Goal: Task Accomplishment & Management: Use online tool/utility

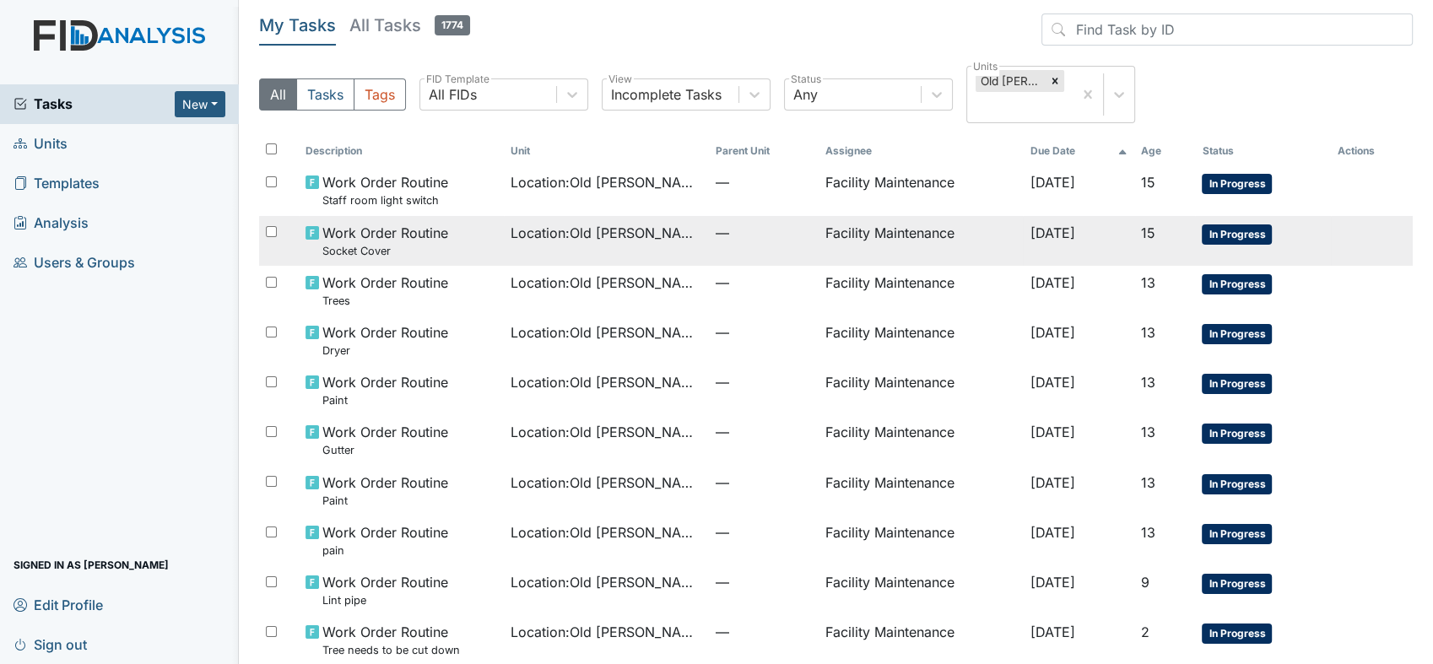
click at [363, 238] on span "Work Order Routine Socket Cover" at bounding box center [385, 241] width 126 height 36
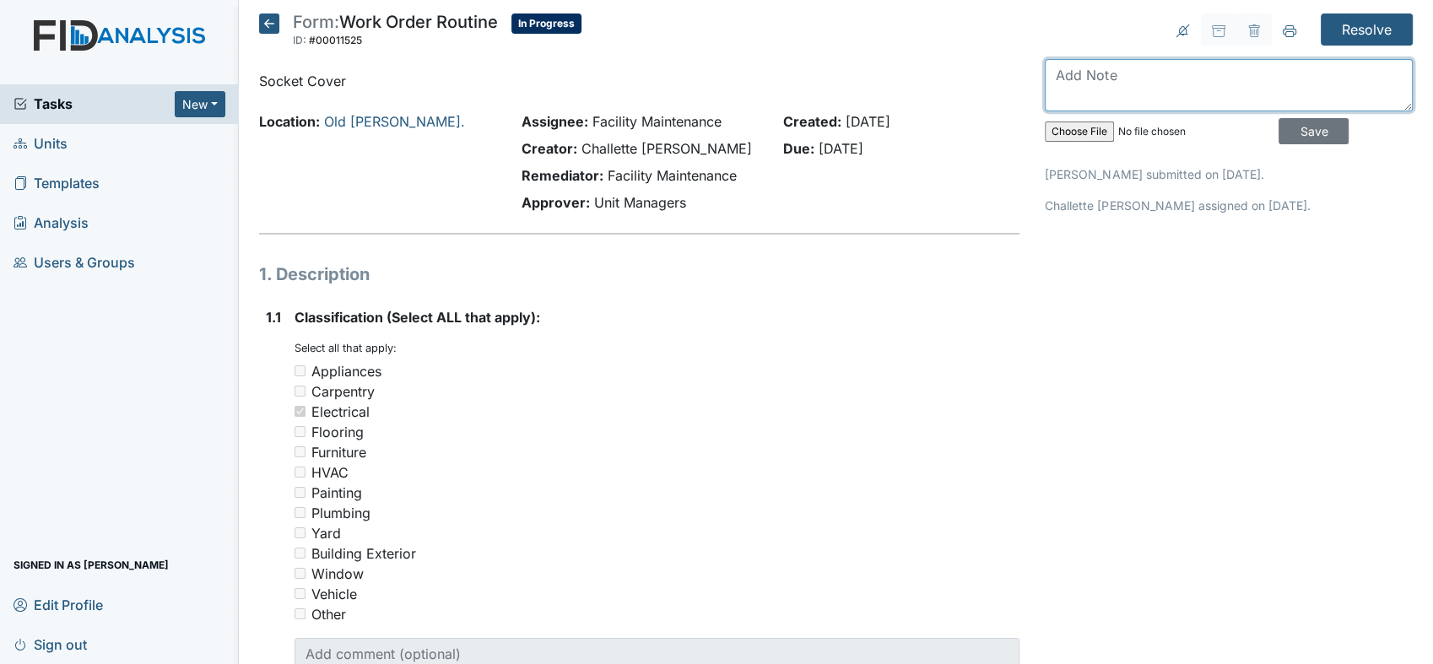
click at [1074, 81] on textarea at bounding box center [1229, 85] width 368 height 52
type textarea "socket cover replaces"
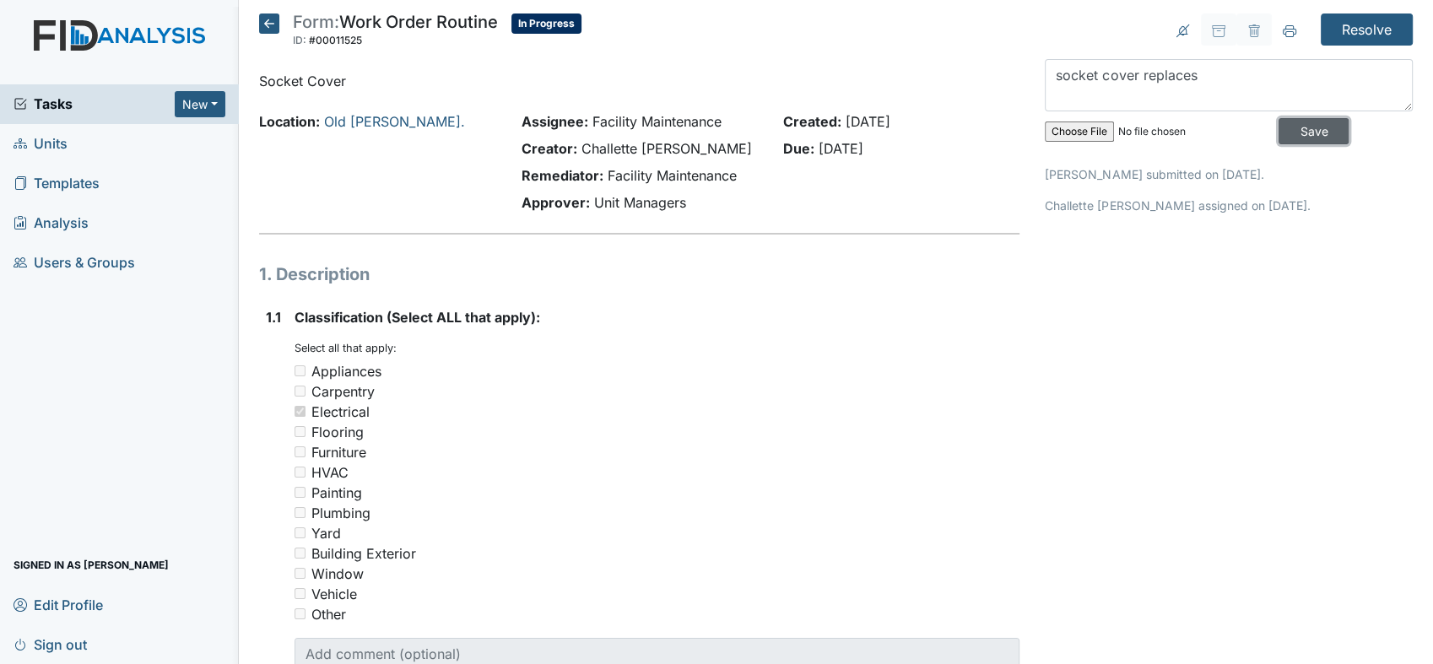
click at [1279, 128] on input "Save" at bounding box center [1314, 131] width 70 height 26
click at [1346, 28] on input "Resolve" at bounding box center [1367, 30] width 92 height 32
click at [1364, 26] on input "Resolve" at bounding box center [1367, 30] width 92 height 32
click at [1353, 24] on input "Resolve" at bounding box center [1367, 30] width 92 height 32
click at [1339, 28] on input "Resolve" at bounding box center [1367, 30] width 92 height 32
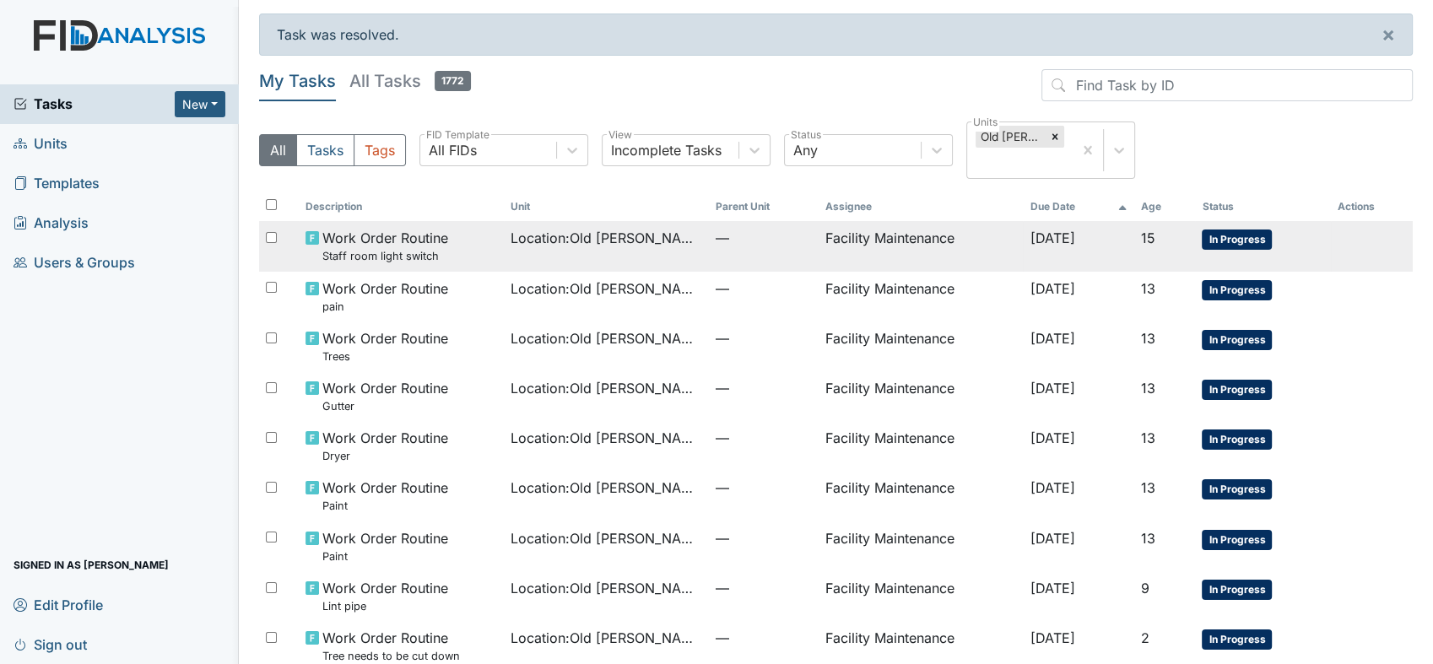
click at [419, 246] on span "Work Order Routine Staff room light switch" at bounding box center [385, 246] width 126 height 36
click at [546, 232] on span "Location : Old Roper Rd." at bounding box center [607, 238] width 192 height 20
click at [544, 240] on span "Location : Old Roper Rd." at bounding box center [607, 238] width 192 height 20
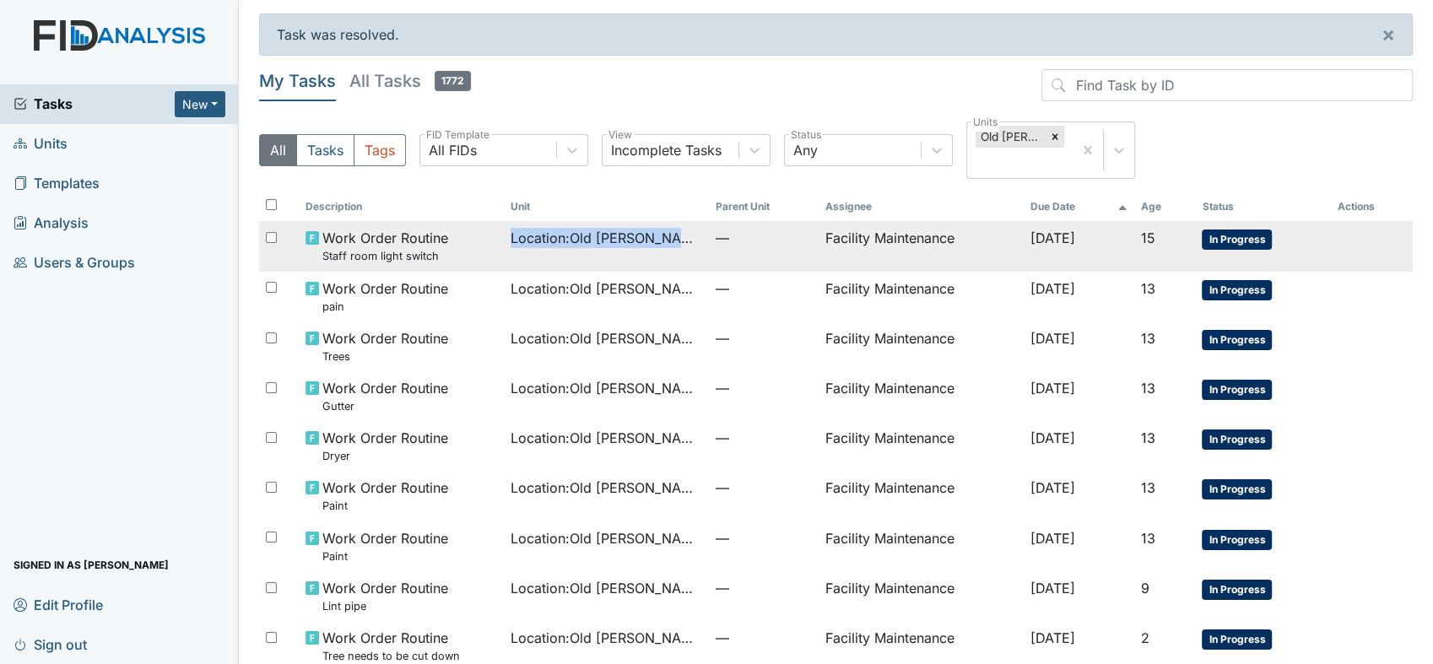
click at [544, 240] on span "Location : Old Roper Rd." at bounding box center [607, 238] width 192 height 20
drag, startPoint x: 544, startPoint y: 240, endPoint x: 470, endPoint y: 243, distance: 73.5
click at [470, 243] on div "Work Order Routine Staff room light switch" at bounding box center [402, 246] width 192 height 36
click at [546, 240] on span "Location : Old Roper Rd." at bounding box center [607, 238] width 192 height 20
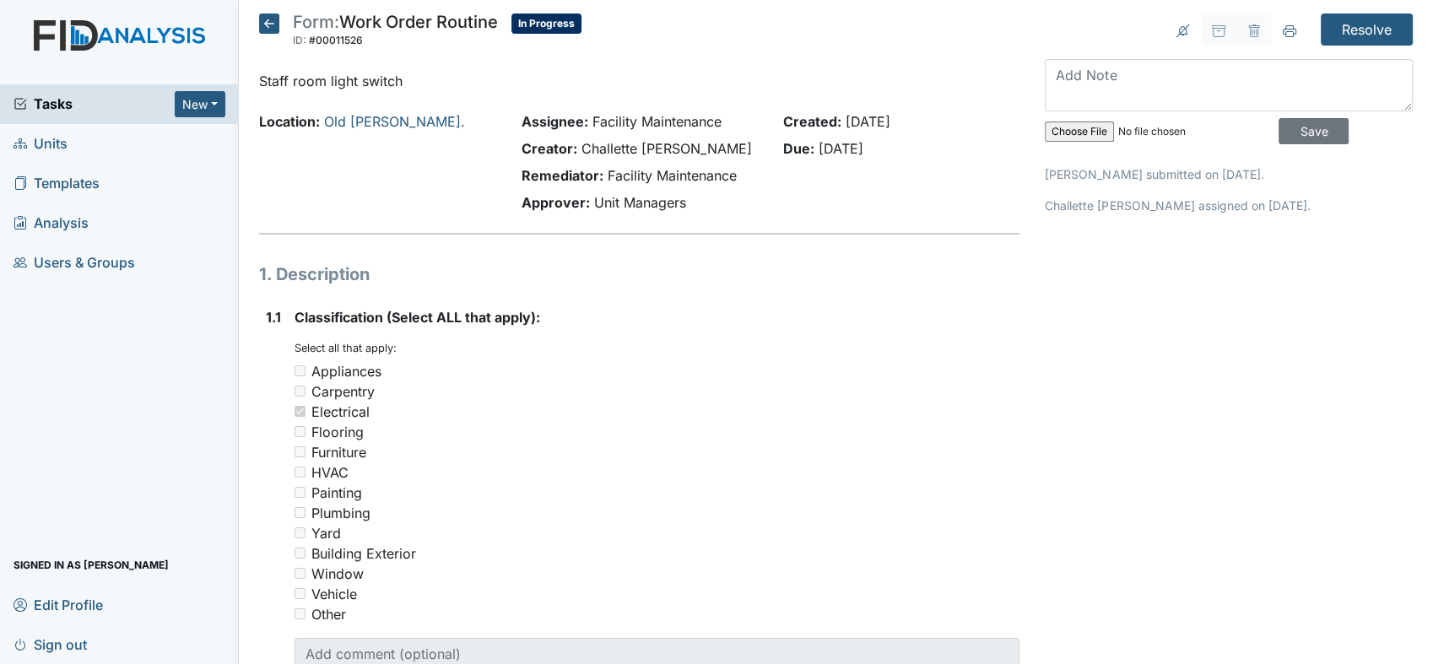
click at [231, 484] on div "Tasks New Form Inspection Document Bundle Units Templates Analysis Users & Grou…" at bounding box center [119, 374] width 239 height 580
click at [1060, 80] on textarea at bounding box center [1229, 85] width 368 height 52
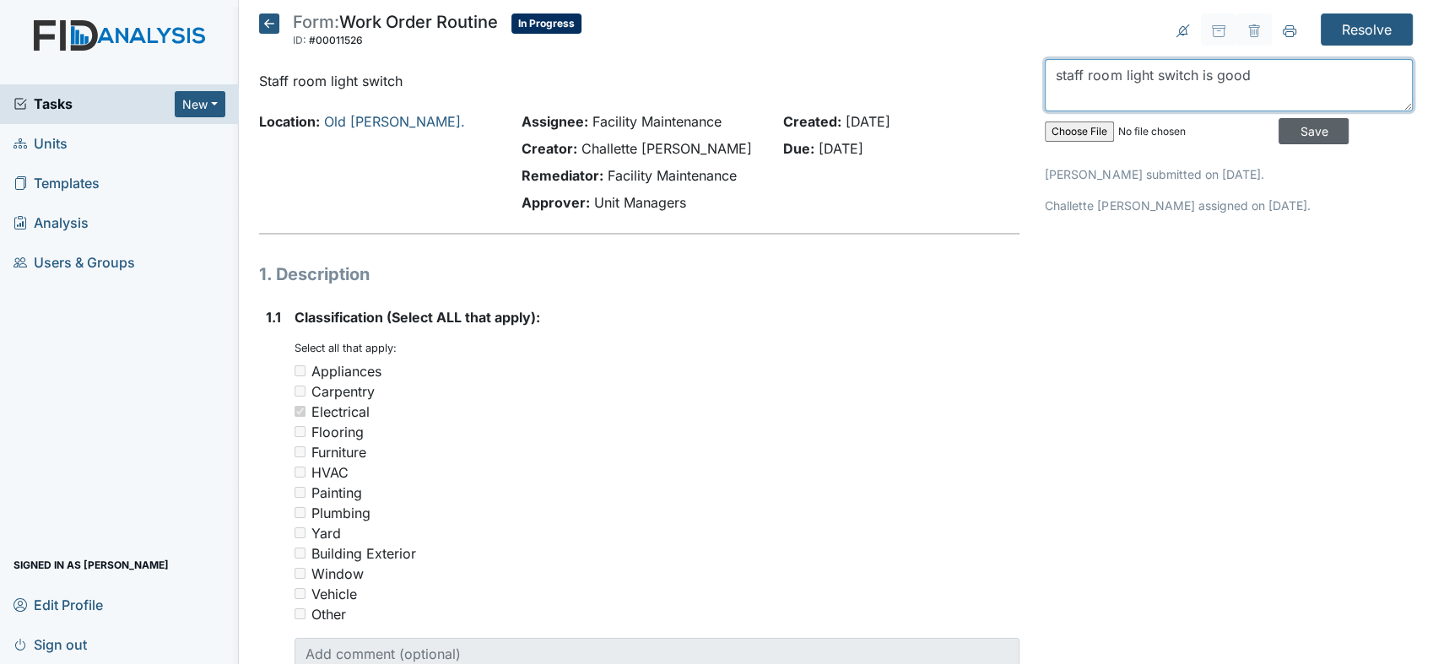
type textarea "staff room light switch is good"
click at [1283, 129] on input "Save" at bounding box center [1314, 131] width 70 height 26
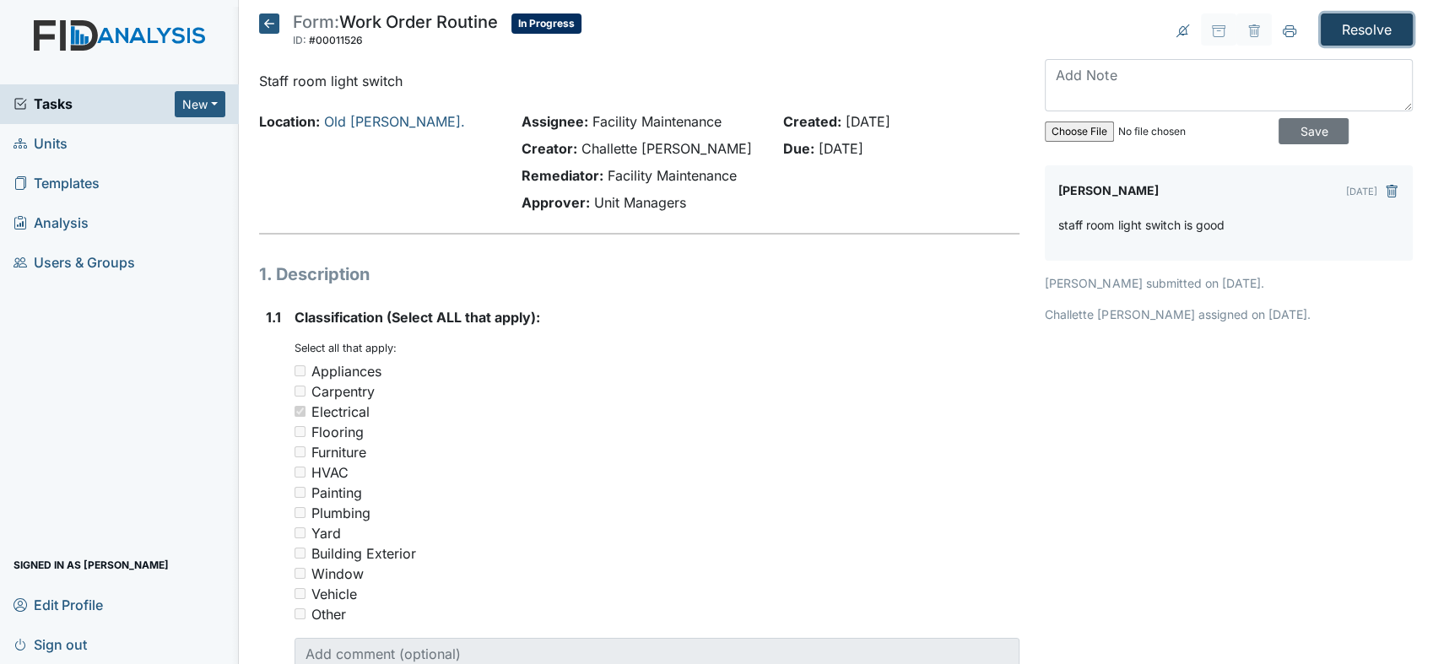
click at [1358, 28] on input "Resolve" at bounding box center [1367, 30] width 92 height 32
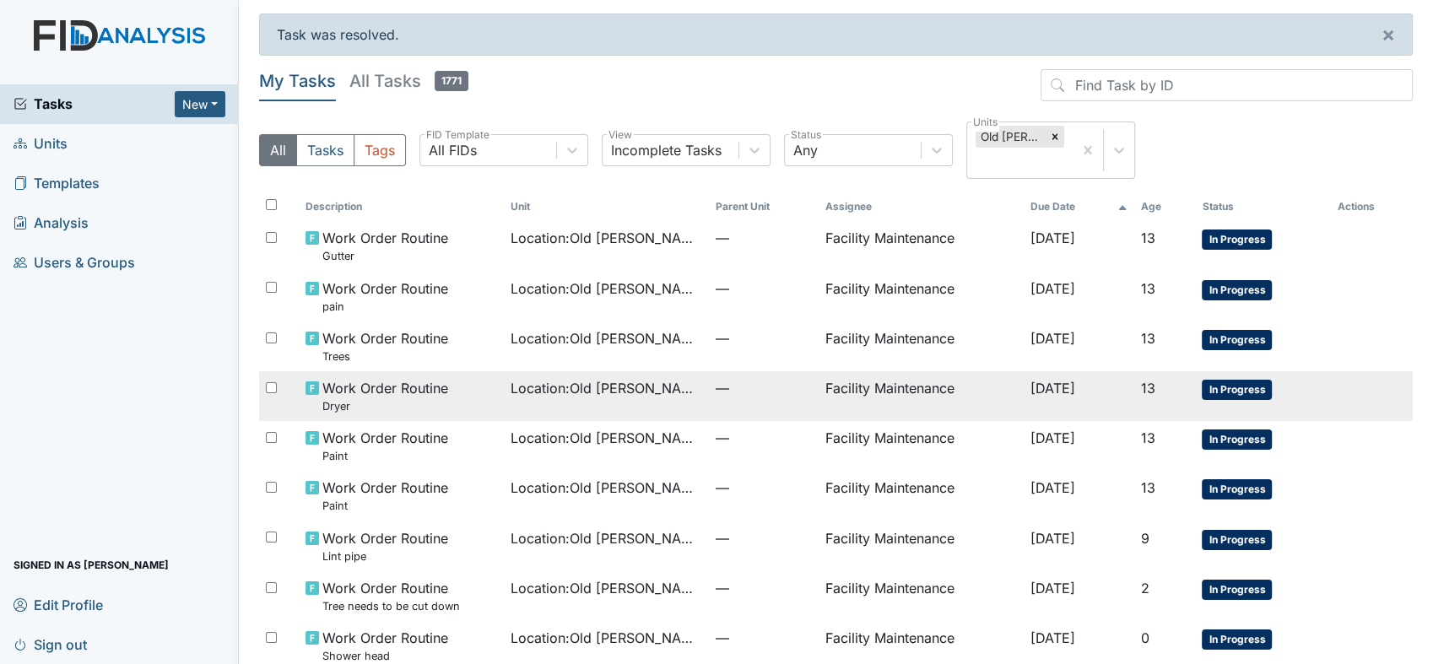
click at [415, 387] on span "Work Order Routine Dryer" at bounding box center [385, 396] width 126 height 36
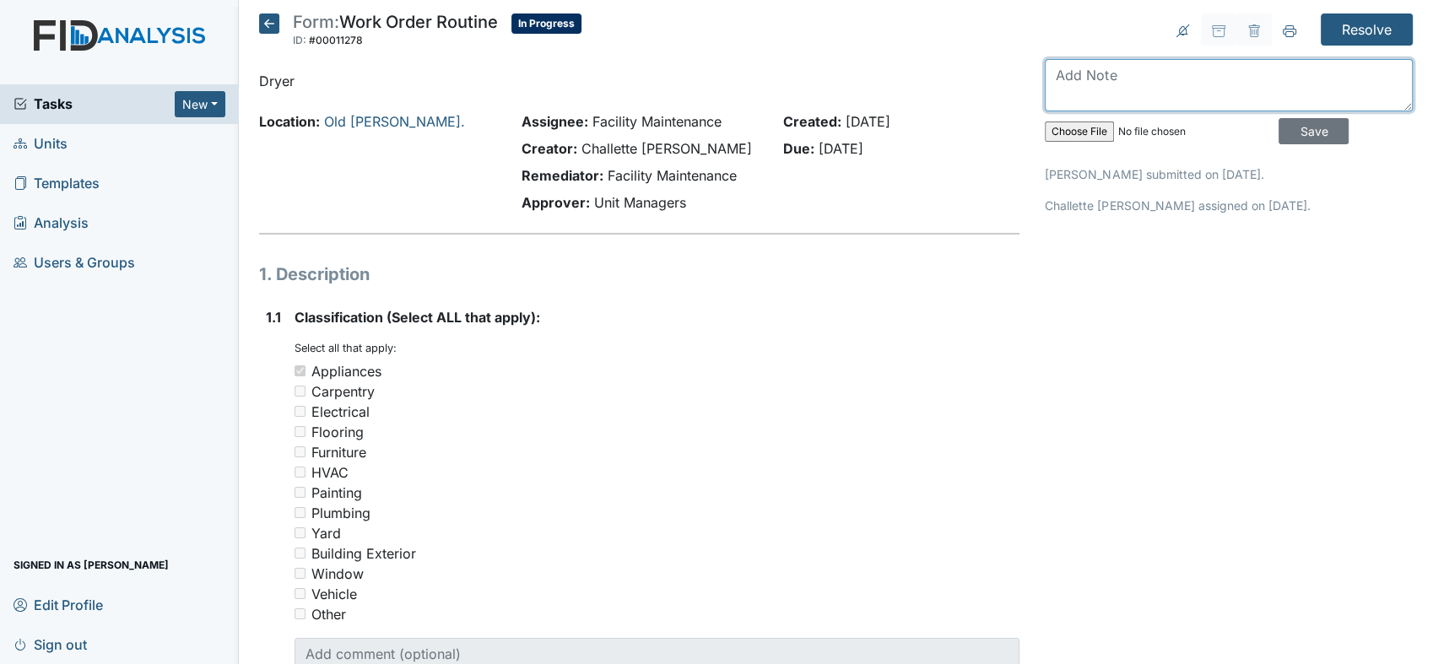
click at [1076, 79] on textarea at bounding box center [1229, 85] width 368 height 52
click at [1059, 78] on textarea at bounding box center [1229, 85] width 368 height 52
type textarea "dryer is heating up"
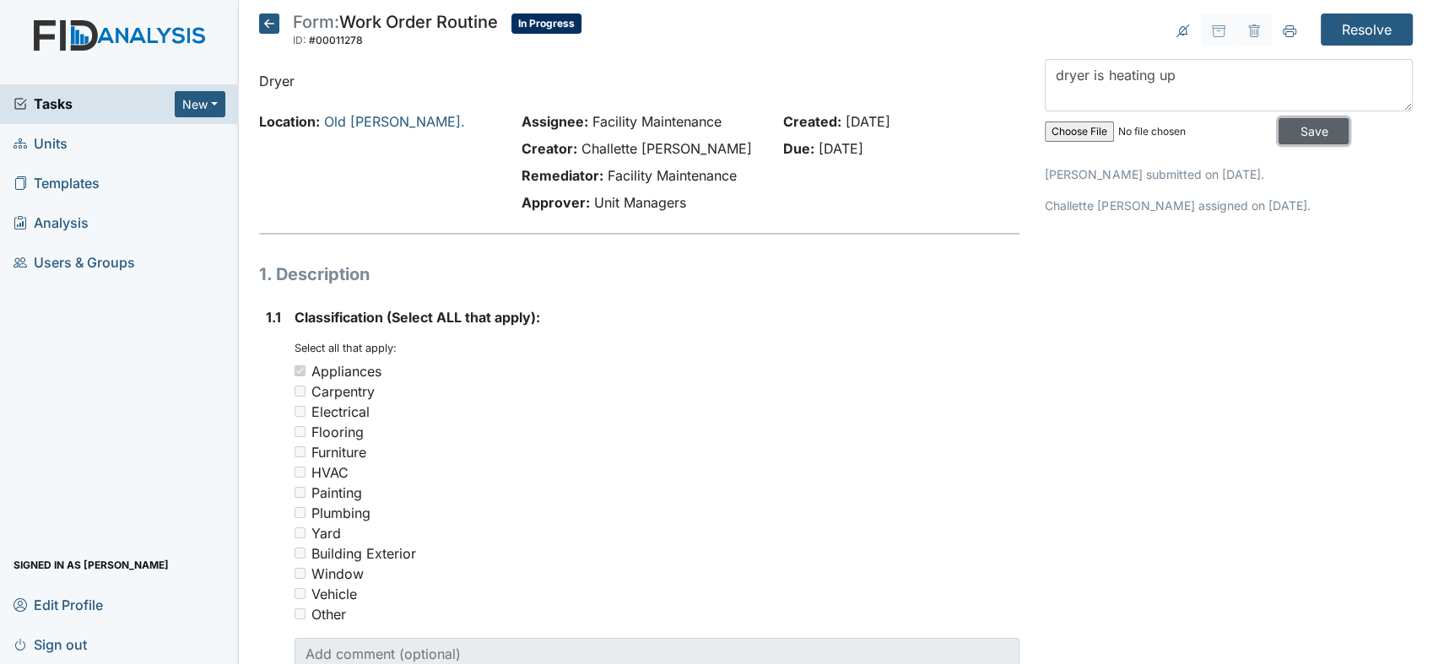
click at [1303, 118] on input "Save" at bounding box center [1314, 131] width 70 height 26
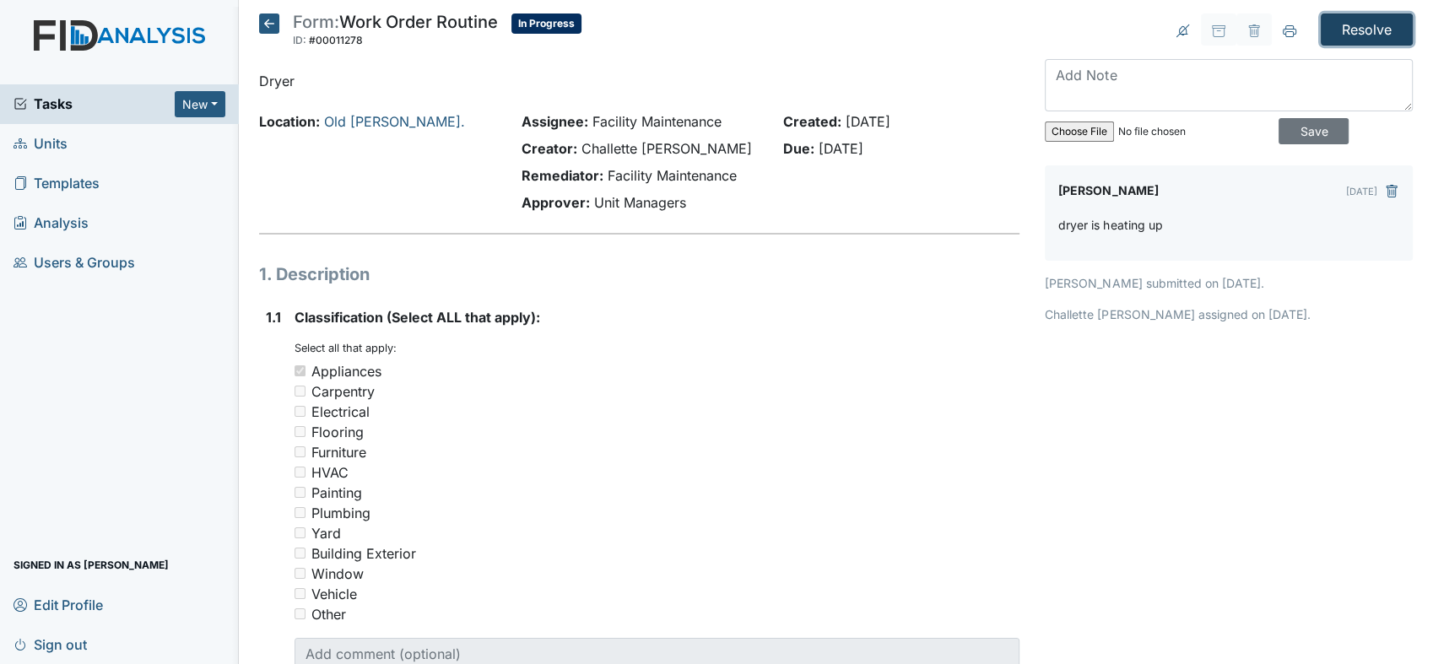
click at [1339, 14] on input "Resolve" at bounding box center [1367, 30] width 92 height 32
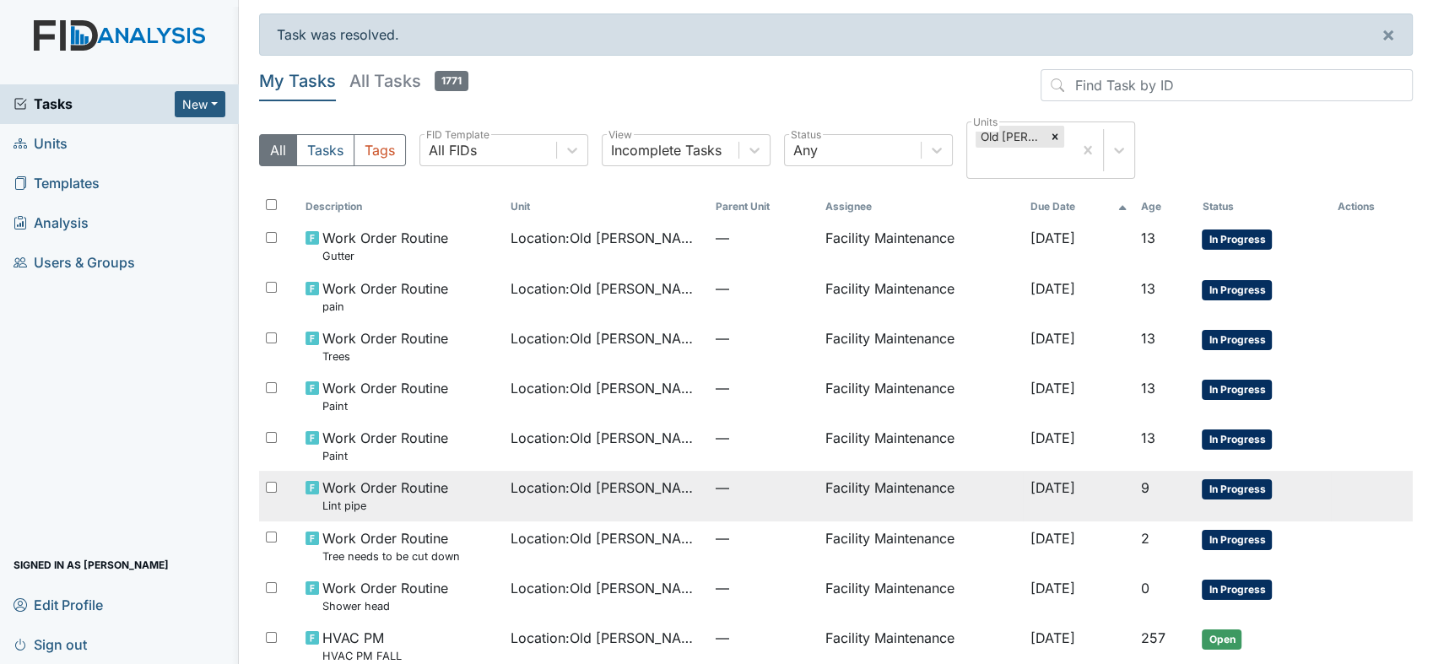
click at [416, 493] on span "Work Order Routine Lint pipe" at bounding box center [385, 496] width 126 height 36
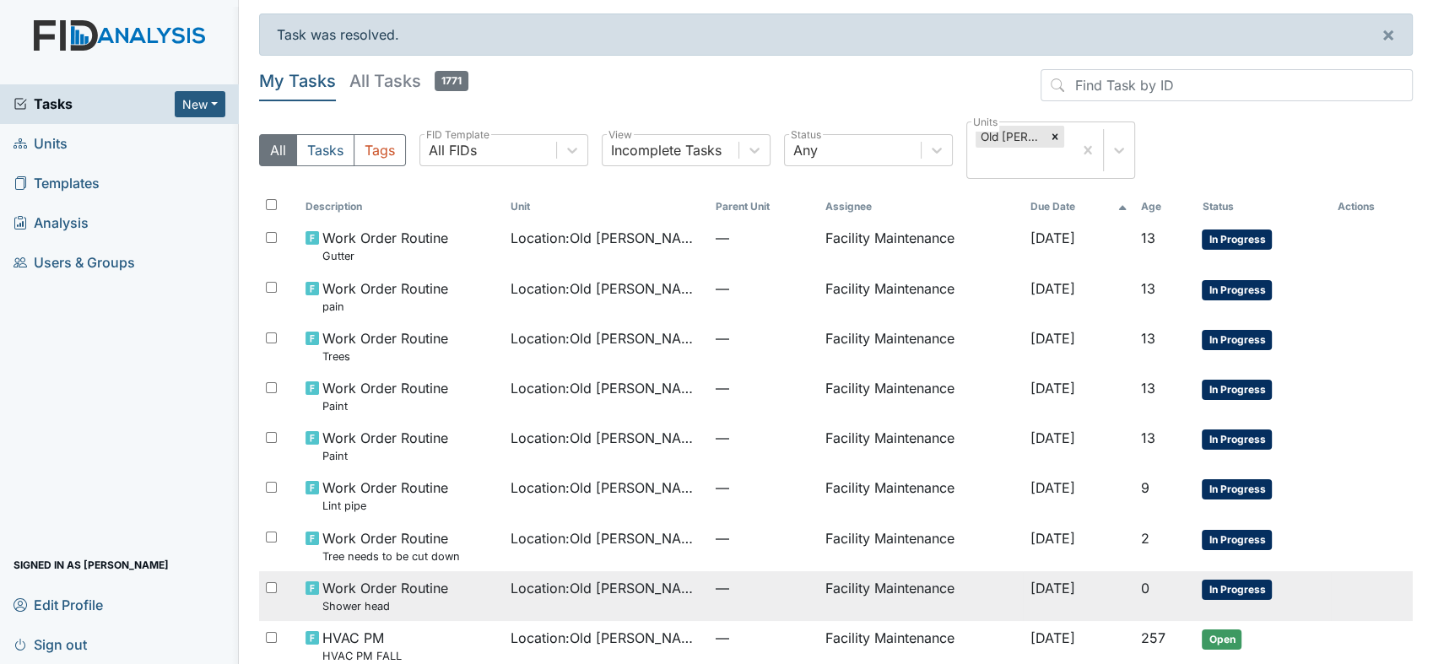
click at [388, 581] on span "Work Order Routine Shower head" at bounding box center [385, 596] width 126 height 36
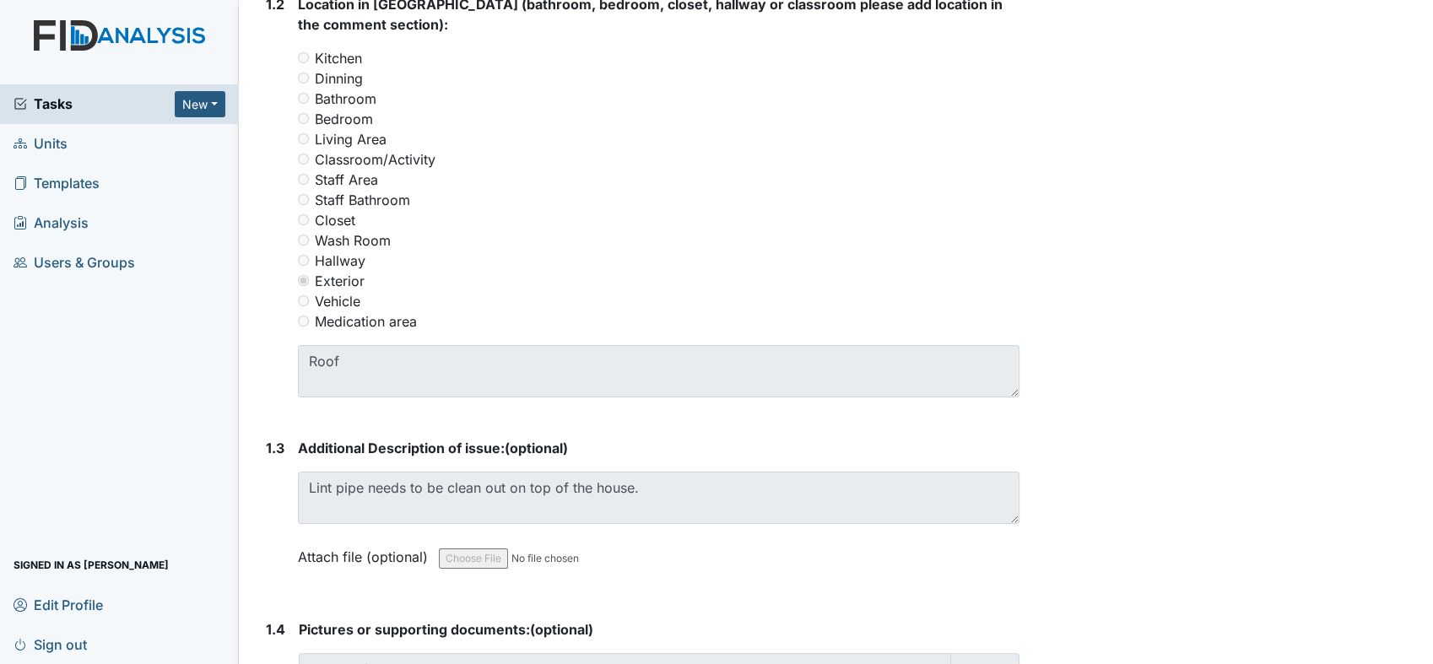
scroll to position [864, 0]
